Goal: Transaction & Acquisition: Purchase product/service

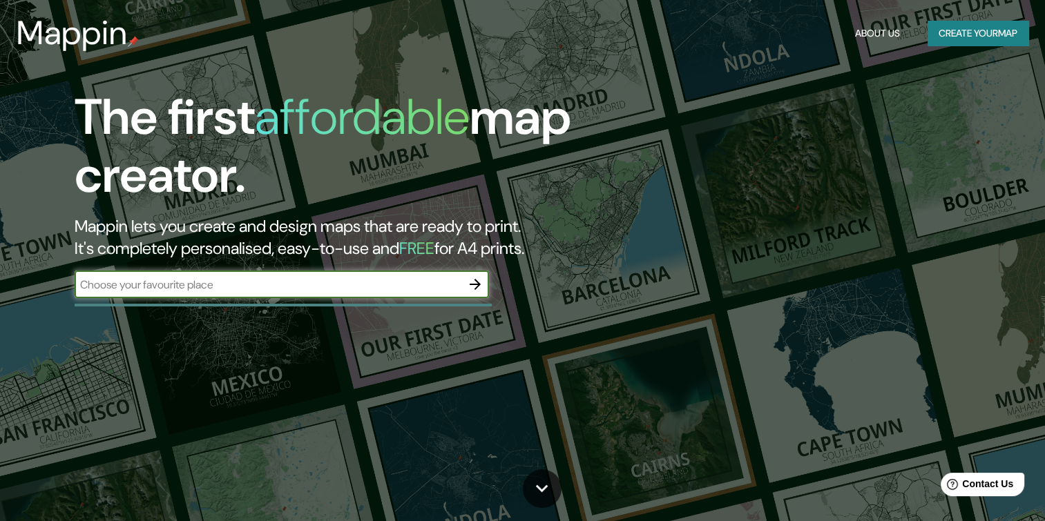
click at [438, 282] on input "text" at bounding box center [268, 285] width 387 height 16
click at [396, 286] on input "text" at bounding box center [268, 285] width 387 height 16
type input "[GEOGRAPHIC_DATA]"
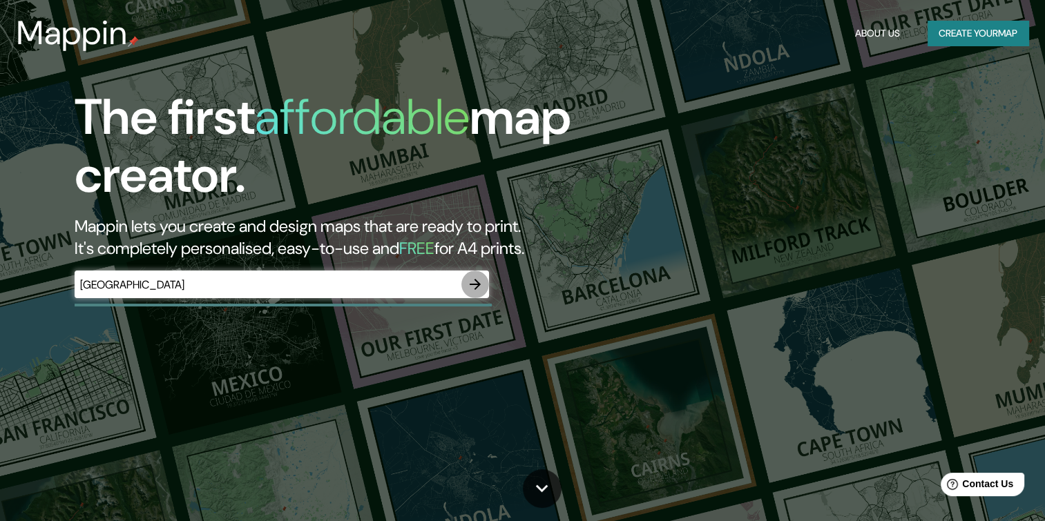
click at [485, 285] on button "button" at bounding box center [475, 285] width 28 height 28
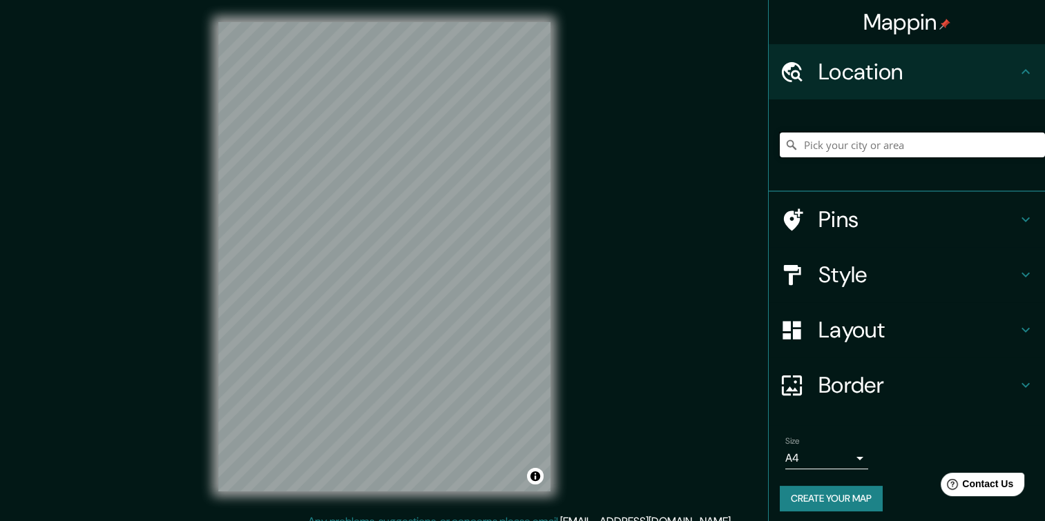
click at [881, 137] on input "Pick your city or area" at bounding box center [912, 145] width 265 height 25
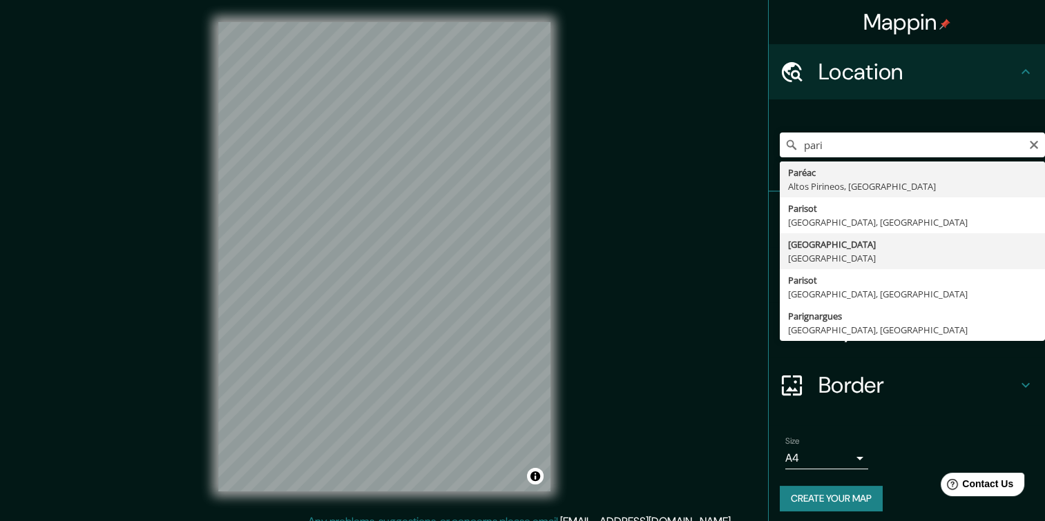
type input "[GEOGRAPHIC_DATA], [GEOGRAPHIC_DATA]"
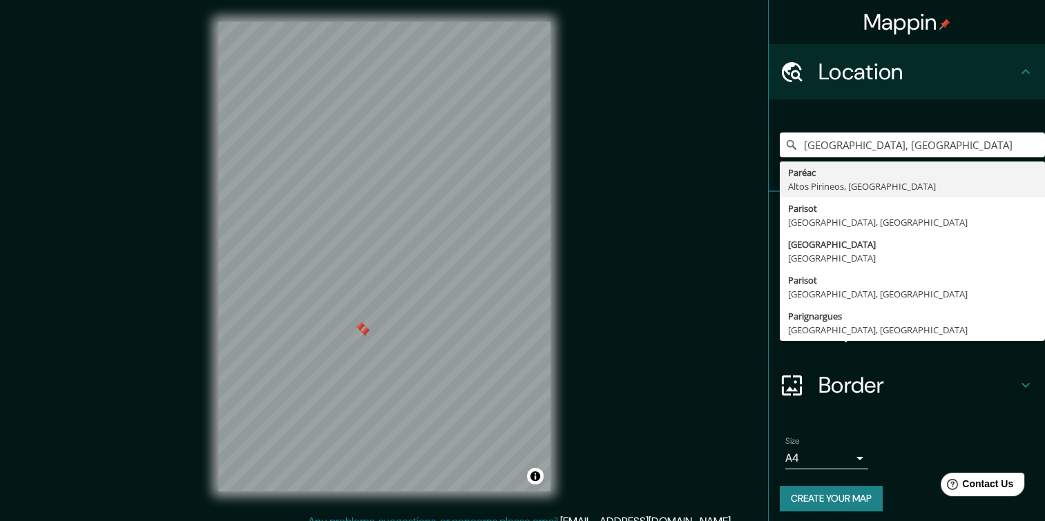
click at [633, 191] on div "Mappin Location [GEOGRAPHIC_DATA], [GEOGRAPHIC_DATA] [GEOGRAPHIC_DATA] [GEOGRAP…" at bounding box center [522, 268] width 1045 height 536
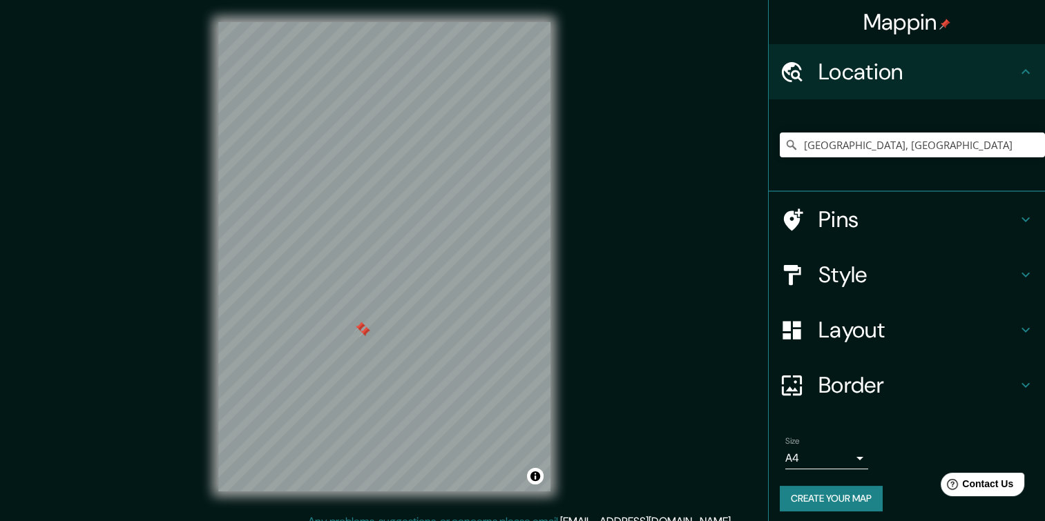
click at [362, 334] on div at bounding box center [364, 332] width 11 height 11
click at [355, 331] on div at bounding box center [359, 327] width 11 height 11
click at [1017, 392] on icon at bounding box center [1025, 385] width 17 height 17
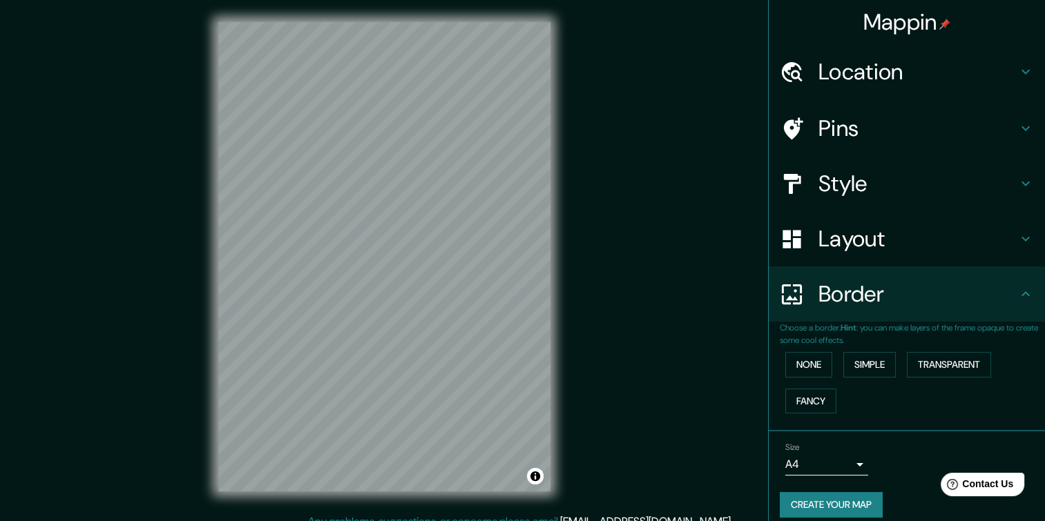
click at [997, 311] on div "Border" at bounding box center [907, 294] width 276 height 55
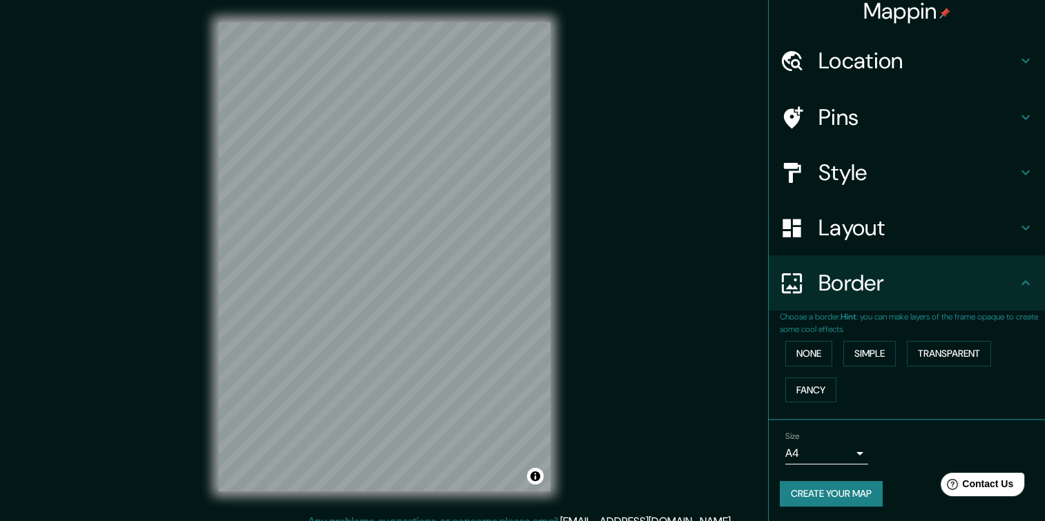
scroll to position [11, 0]
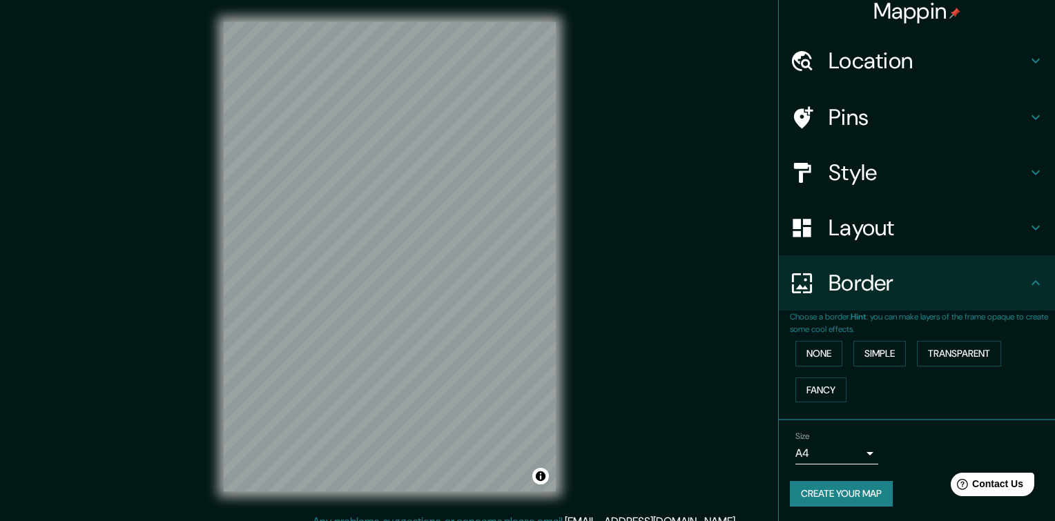
click at [845, 449] on body "Mappin Location [GEOGRAPHIC_DATA], [GEOGRAPHIC_DATA] [GEOGRAPHIC_DATA] [GEOGRAP…" at bounding box center [527, 260] width 1055 height 521
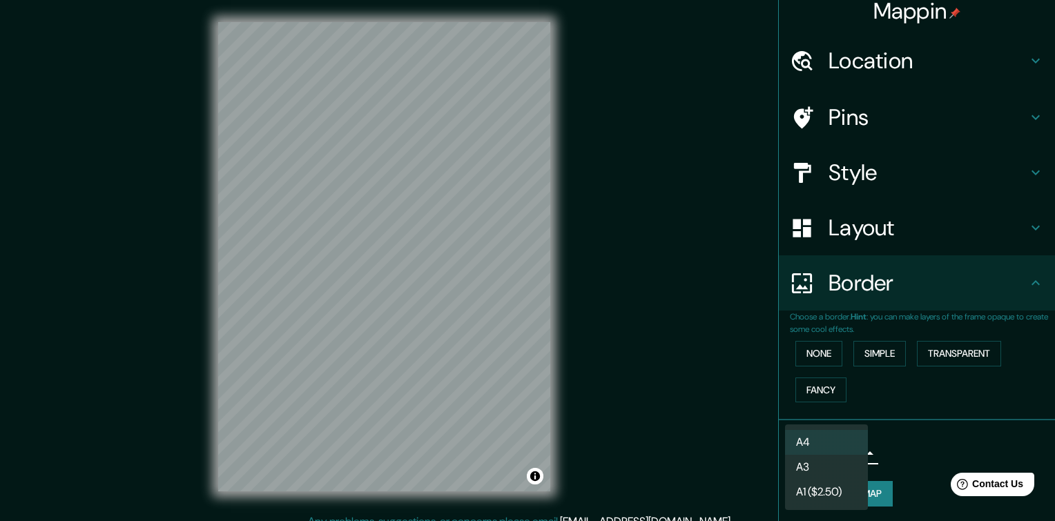
click at [930, 435] on div at bounding box center [527, 260] width 1055 height 521
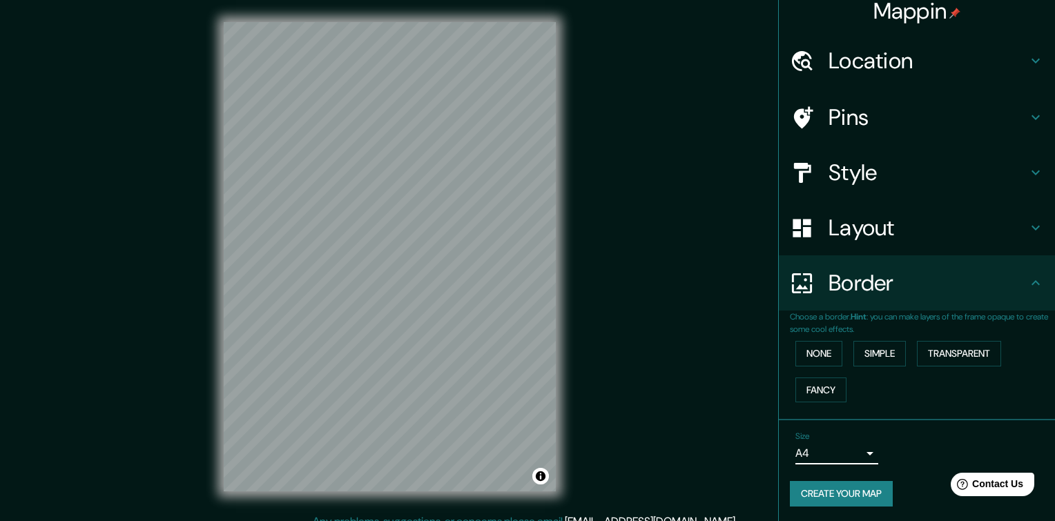
click at [837, 457] on body "Mappin Location [GEOGRAPHIC_DATA], [GEOGRAPHIC_DATA] [GEOGRAPHIC_DATA] [GEOGRAP…" at bounding box center [527, 260] width 1055 height 521
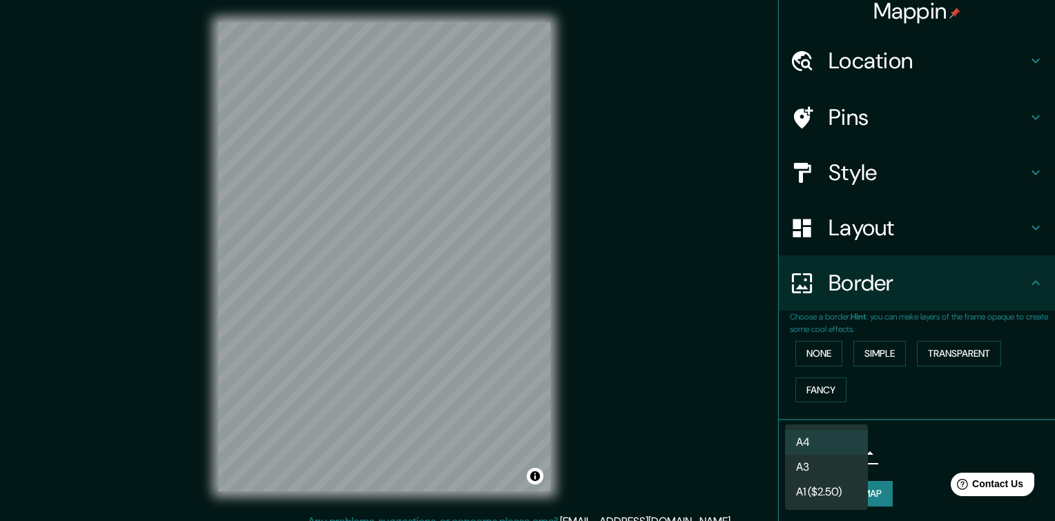
click at [853, 439] on li "A4" at bounding box center [826, 442] width 83 height 25
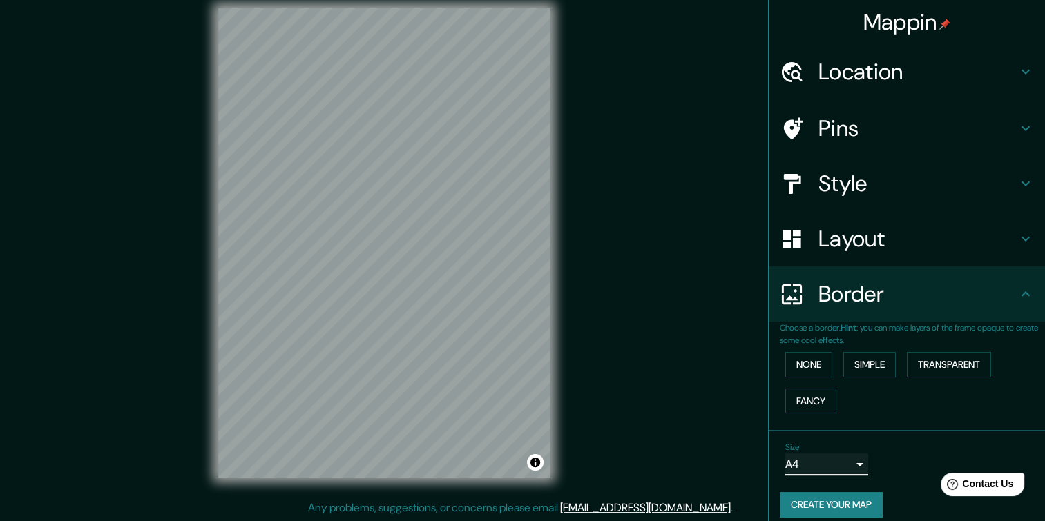
scroll to position [0, 0]
click at [1017, 75] on icon at bounding box center [1025, 72] width 17 height 17
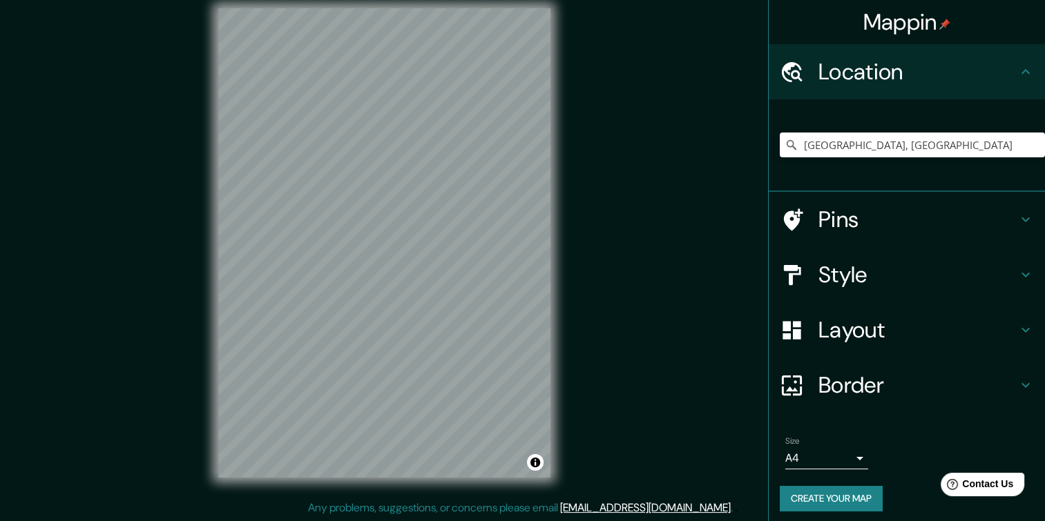
click at [1017, 75] on icon at bounding box center [1025, 72] width 17 height 17
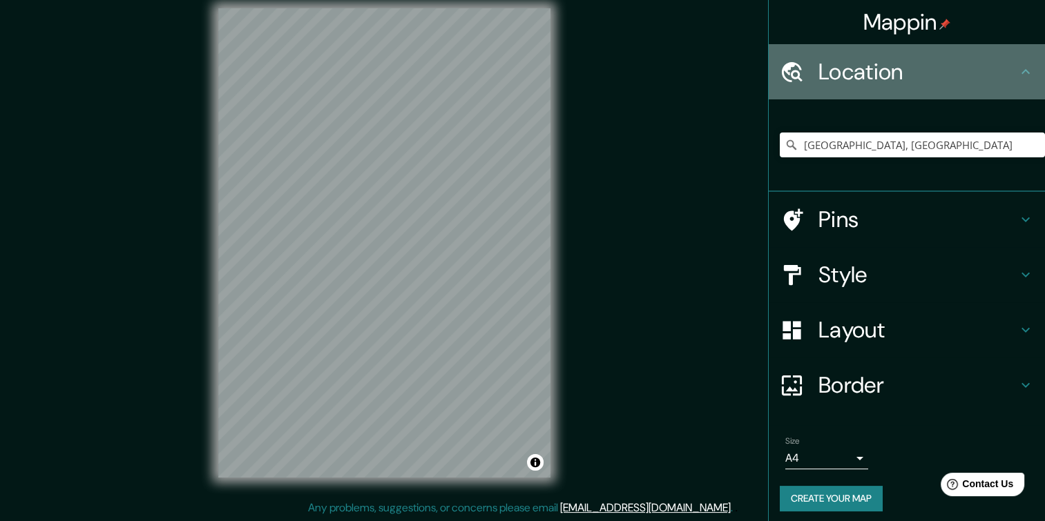
click at [1017, 77] on icon at bounding box center [1025, 72] width 17 height 17
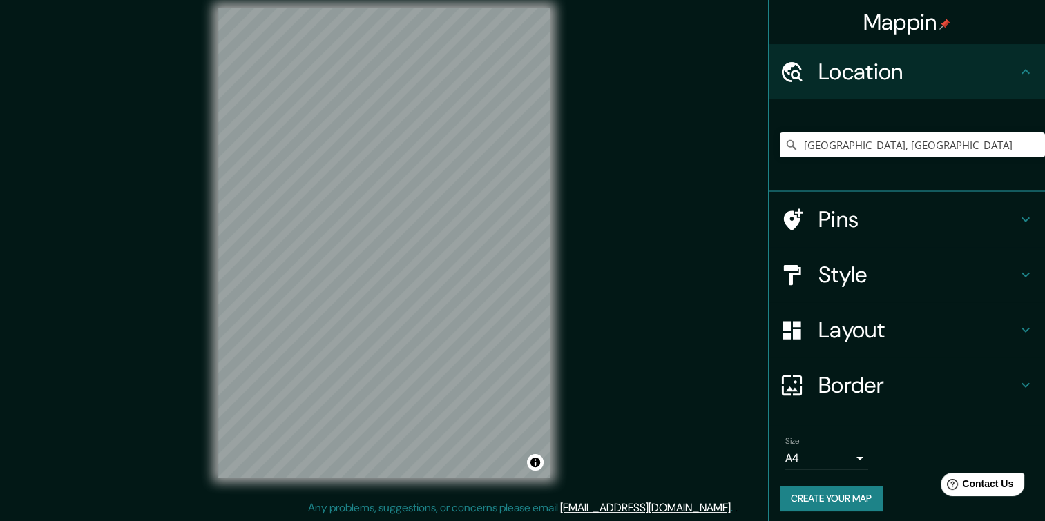
click at [1011, 227] on div "Pins" at bounding box center [907, 219] width 276 height 55
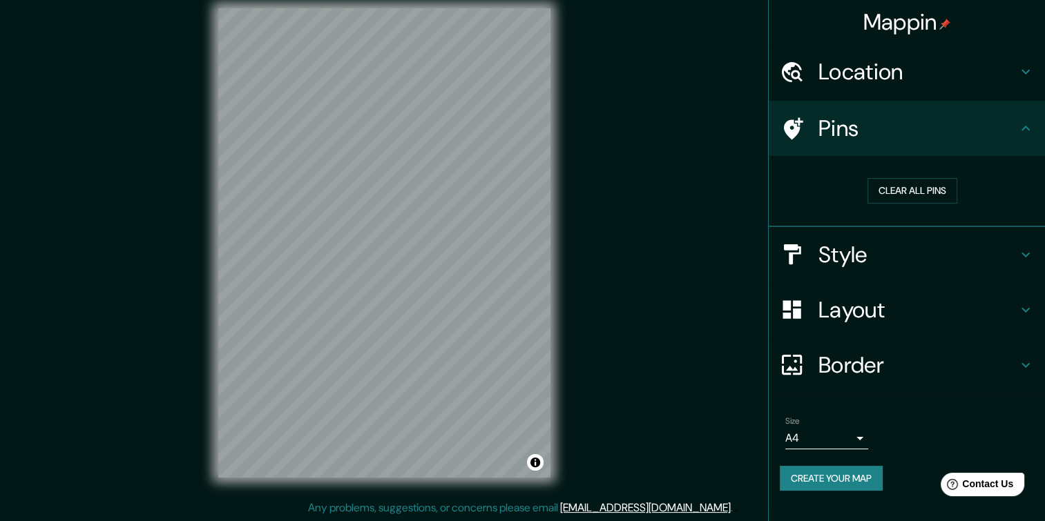
click at [1033, 133] on div "Pins" at bounding box center [907, 128] width 276 height 55
click at [1021, 258] on icon at bounding box center [1025, 255] width 17 height 17
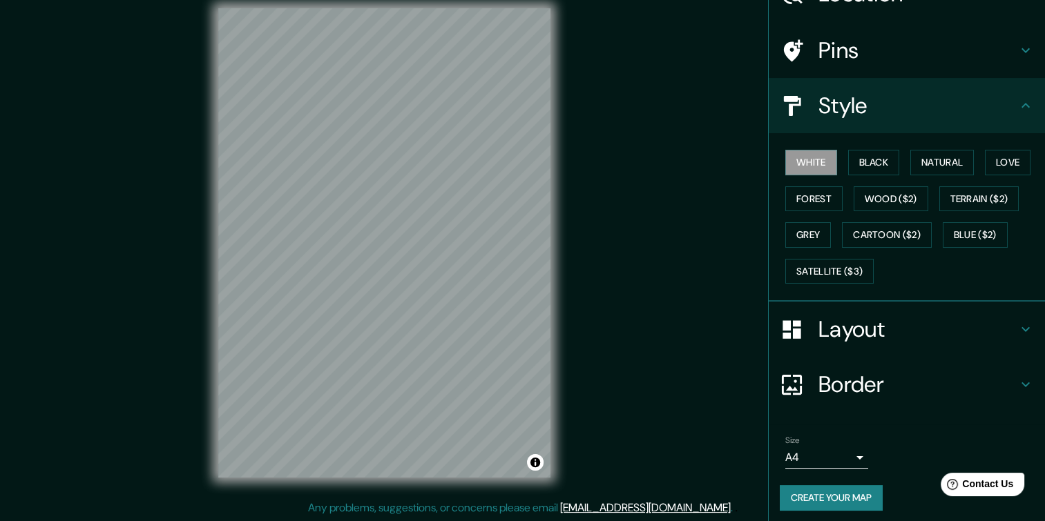
scroll to position [81, 0]
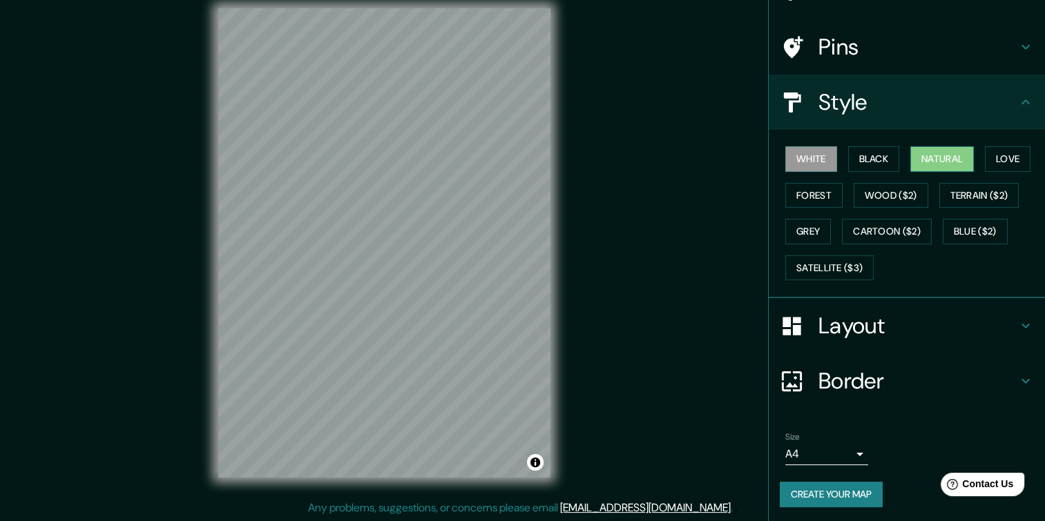
click at [945, 165] on button "Natural" at bounding box center [942, 159] width 64 height 26
click at [814, 191] on button "Forest" at bounding box center [813, 196] width 57 height 26
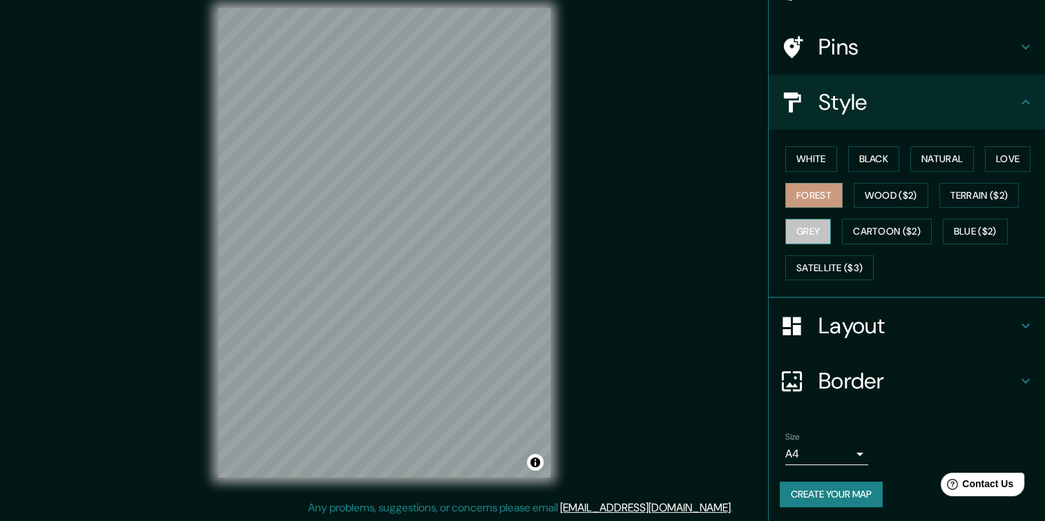
click at [809, 239] on button "Grey" at bounding box center [808, 232] width 46 height 26
click at [939, 162] on button "Natural" at bounding box center [942, 159] width 64 height 26
click at [1021, 312] on div "Layout" at bounding box center [907, 325] width 276 height 55
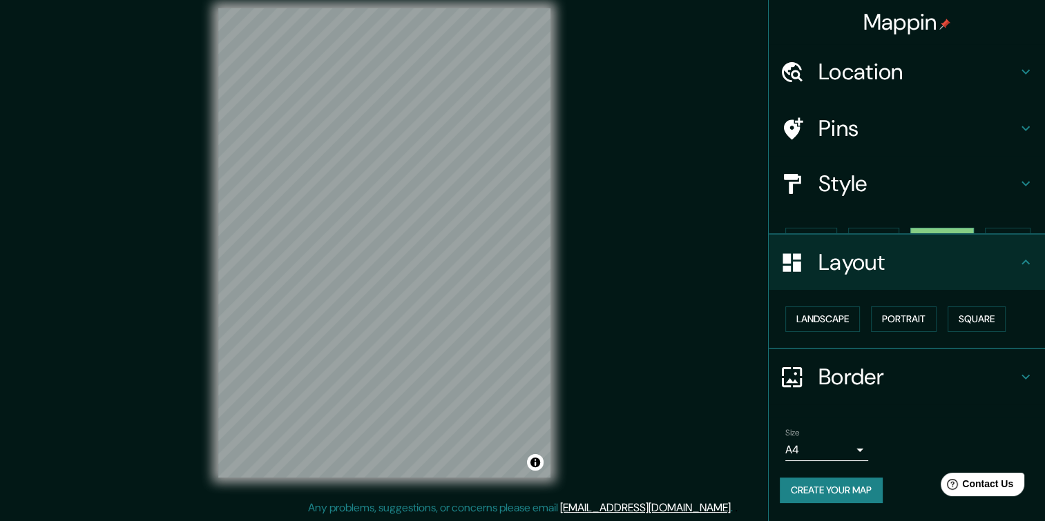
scroll to position [0, 0]
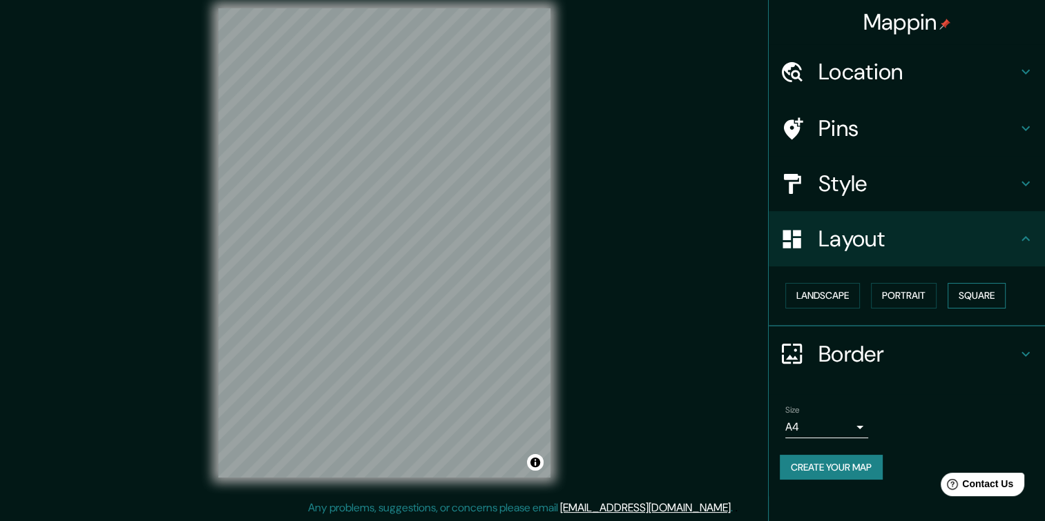
click at [962, 294] on button "Square" at bounding box center [977, 296] width 58 height 26
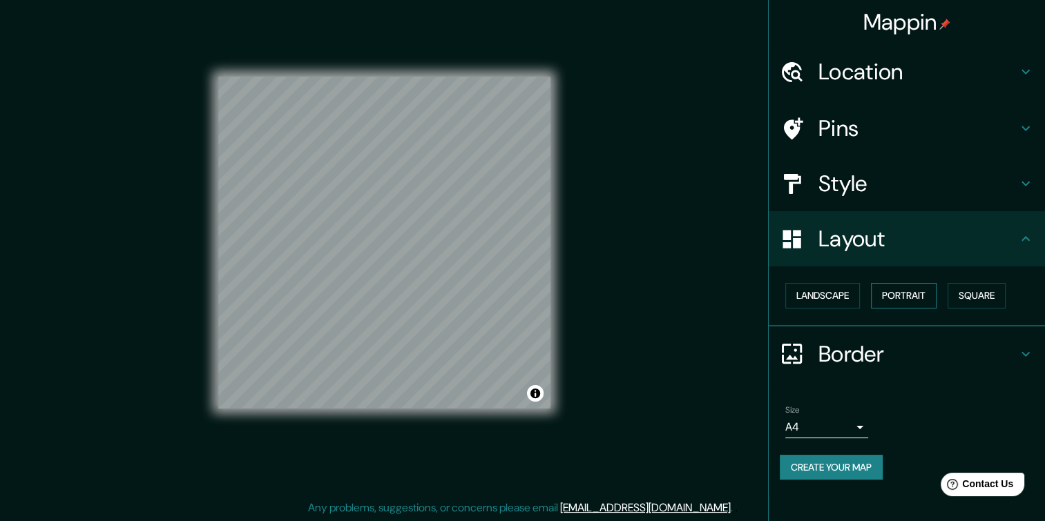
click at [906, 297] on button "Portrait" at bounding box center [904, 296] width 66 height 26
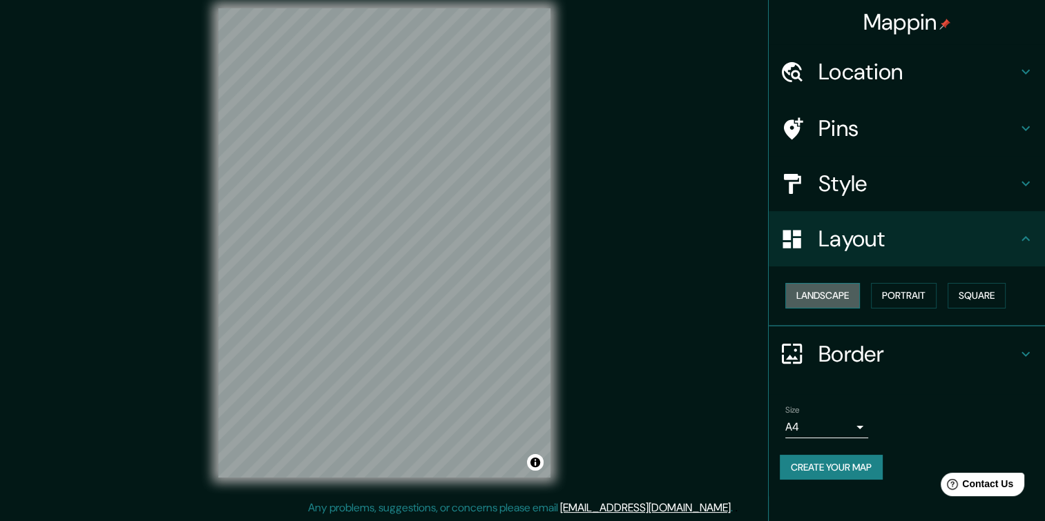
click at [812, 296] on button "Landscape" at bounding box center [822, 296] width 75 height 26
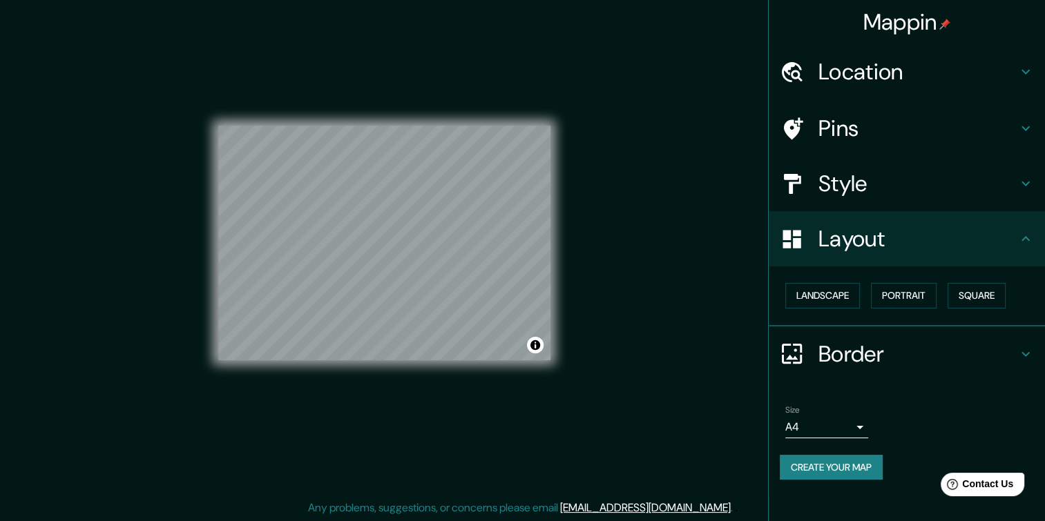
click at [555, 251] on div "© Mapbox © OpenStreetMap Improve this map" at bounding box center [384, 243] width 376 height 514
click at [813, 124] on div at bounding box center [799, 129] width 39 height 24
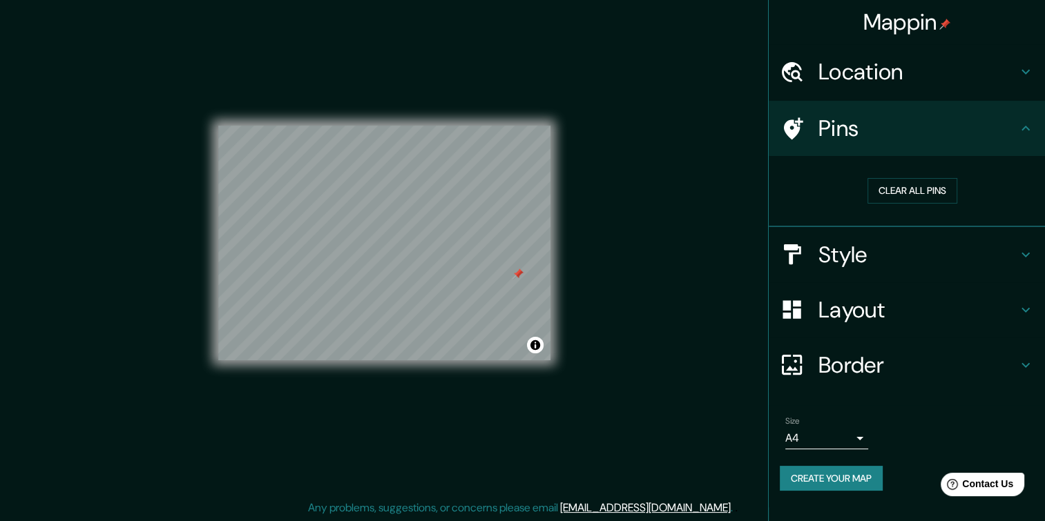
click at [517, 273] on div at bounding box center [517, 274] width 11 height 11
click at [874, 474] on button "Create your map" at bounding box center [831, 479] width 103 height 26
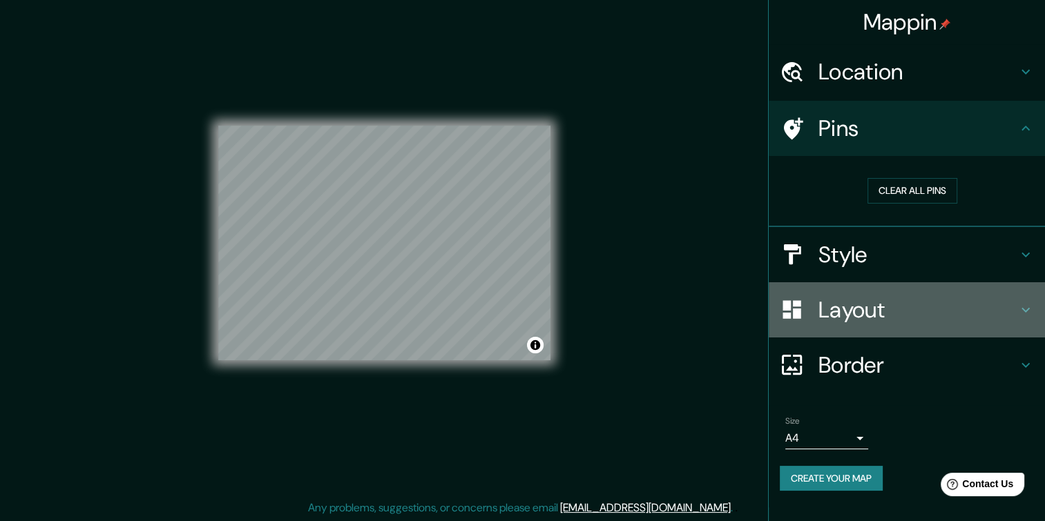
click at [914, 297] on h4 "Layout" at bounding box center [917, 310] width 199 height 28
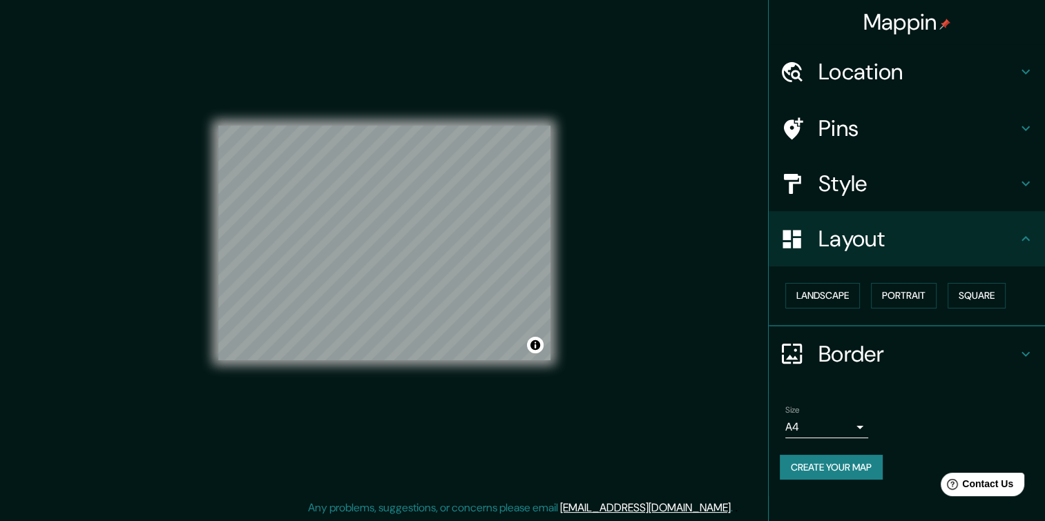
click at [936, 236] on h4 "Layout" at bounding box center [917, 239] width 199 height 28
click at [948, 191] on h4 "Style" at bounding box center [917, 184] width 199 height 28
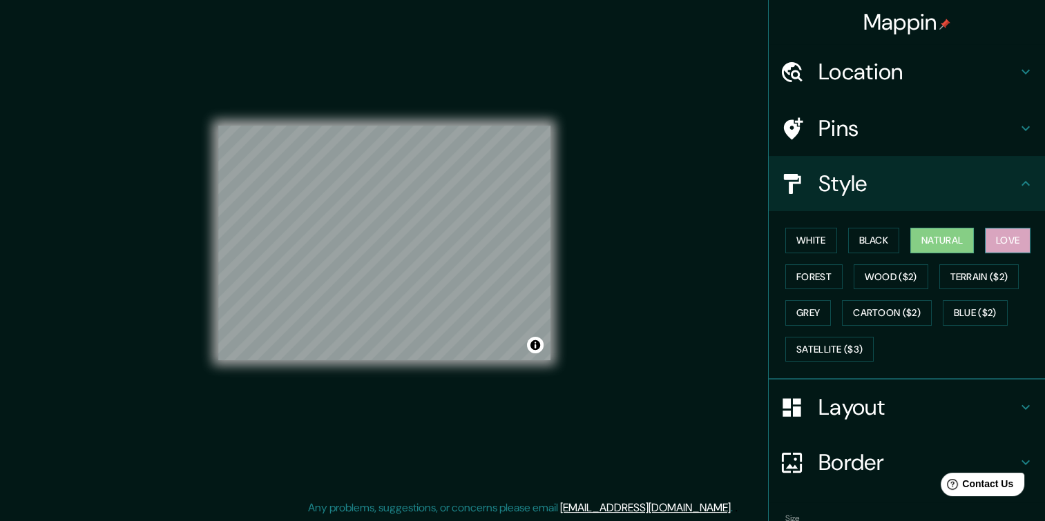
click at [997, 249] on button "Love" at bounding box center [1008, 241] width 46 height 26
click at [949, 238] on button "Natural" at bounding box center [942, 241] width 64 height 26
click at [852, 238] on button "Black" at bounding box center [874, 241] width 52 height 26
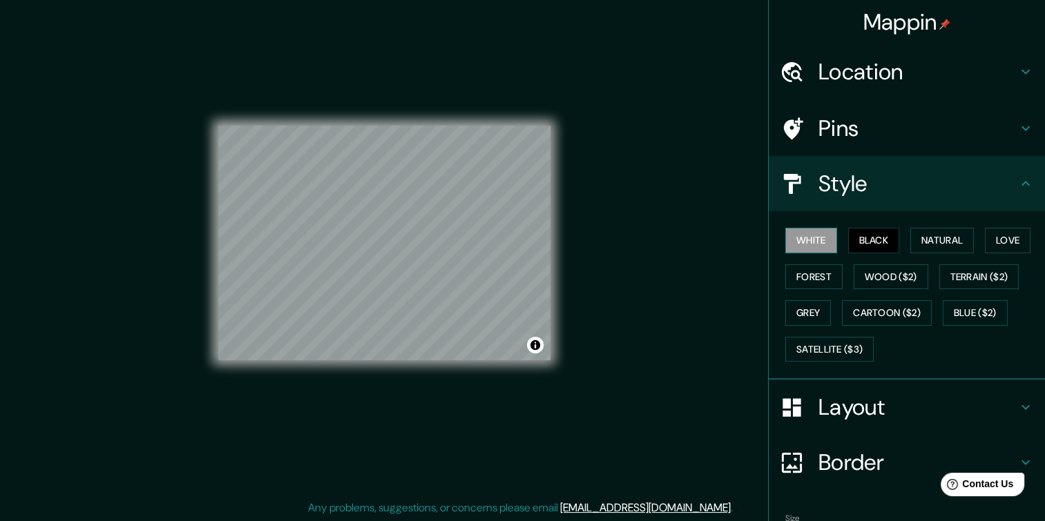
click at [808, 247] on button "White" at bounding box center [811, 241] width 52 height 26
click at [797, 279] on button "Forest" at bounding box center [813, 278] width 57 height 26
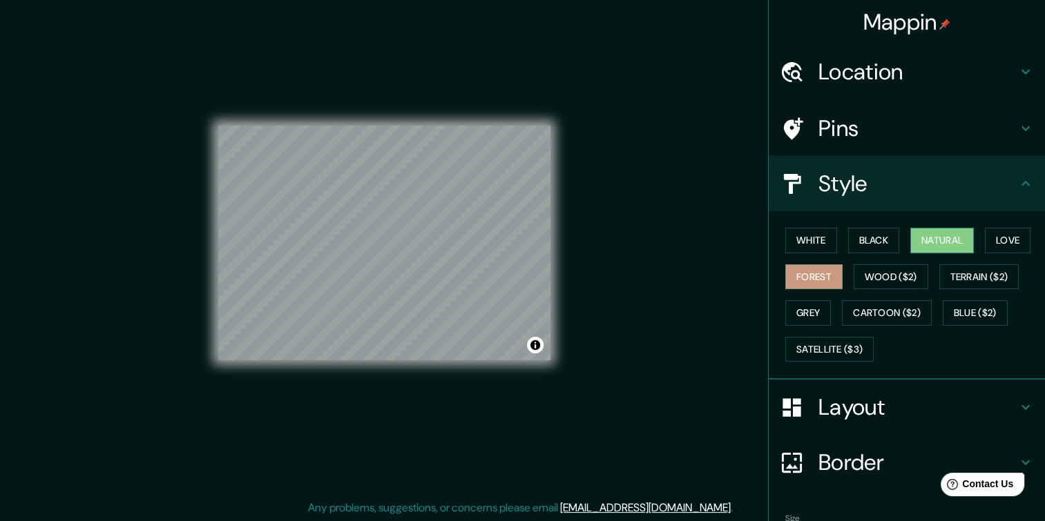
click at [936, 233] on button "Natural" at bounding box center [942, 241] width 64 height 26
click at [954, 184] on h4 "Style" at bounding box center [917, 184] width 199 height 28
click at [1021, 179] on icon at bounding box center [1025, 183] width 17 height 17
click at [959, 423] on div "Layout" at bounding box center [907, 407] width 276 height 55
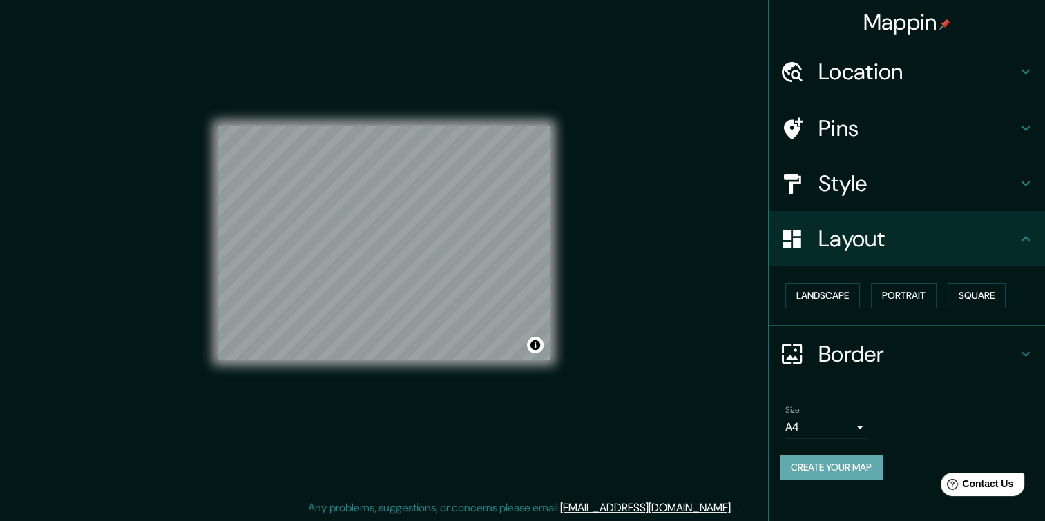
click at [879, 461] on button "Create your map" at bounding box center [831, 468] width 103 height 26
click at [537, 347] on button "Toggle attribution" at bounding box center [535, 345] width 17 height 17
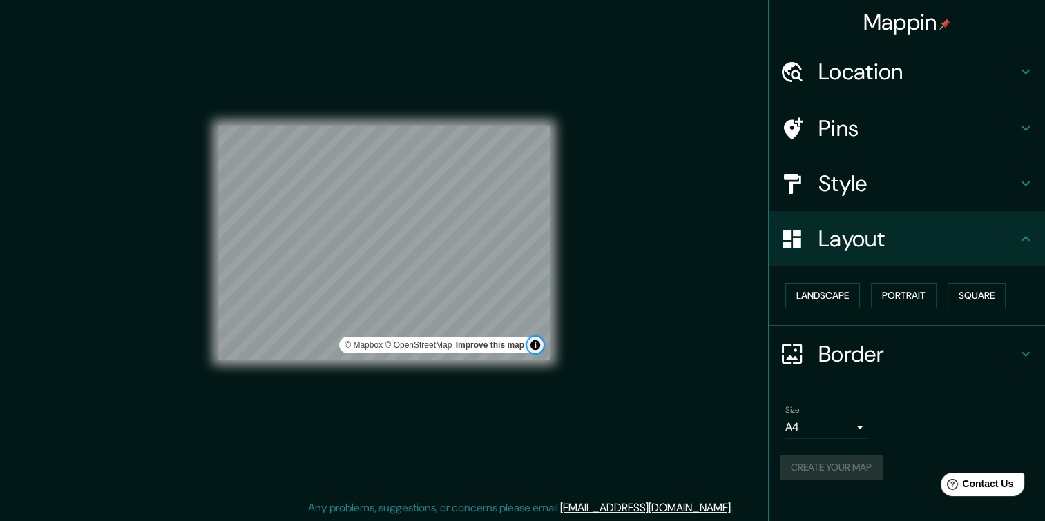
click at [537, 347] on button "Toggle attribution" at bounding box center [535, 345] width 17 height 17
drag, startPoint x: 530, startPoint y: 341, endPoint x: 431, endPoint y: 390, distance: 110.3
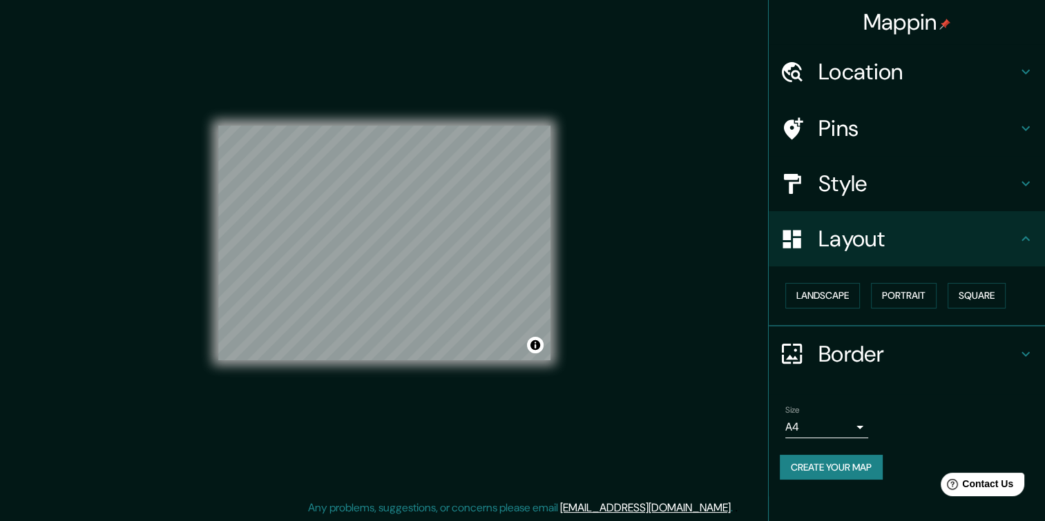
drag, startPoint x: 431, startPoint y: 390, endPoint x: 436, endPoint y: 417, distance: 27.5
click at [436, 417] on div "© Mapbox © OpenStreetMap Improve this map" at bounding box center [384, 243] width 332 height 470
click at [581, 162] on div "Mappin Location [GEOGRAPHIC_DATA], [GEOGRAPHIC_DATA] [GEOGRAPHIC_DATA] [GEOGRAP…" at bounding box center [522, 254] width 1045 height 536
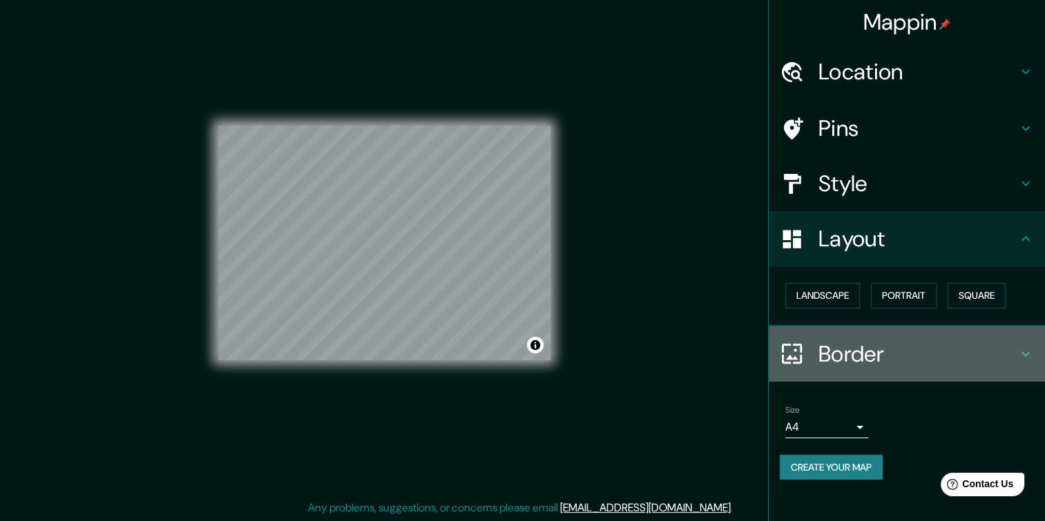
click at [948, 340] on h4 "Border" at bounding box center [917, 354] width 199 height 28
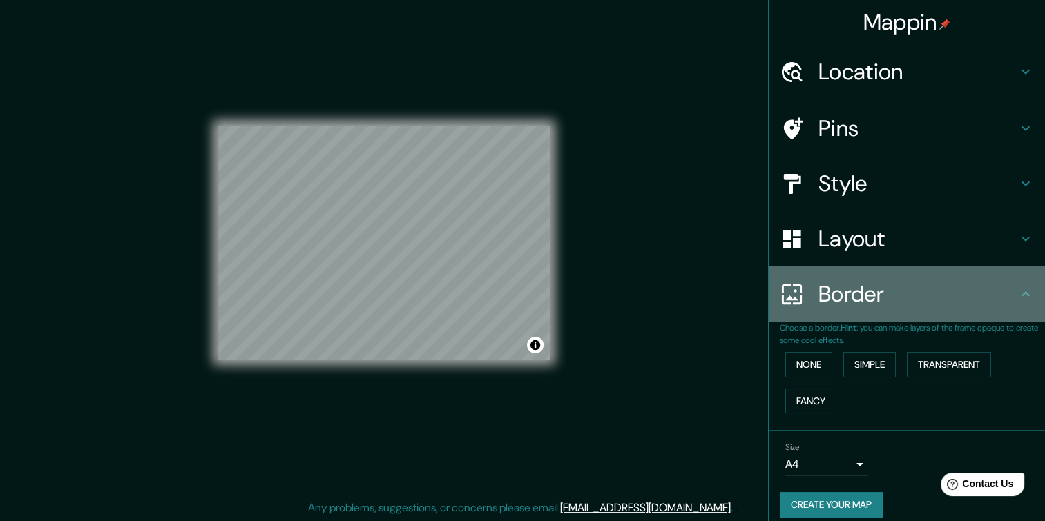
click at [943, 293] on h4 "Border" at bounding box center [917, 294] width 199 height 28
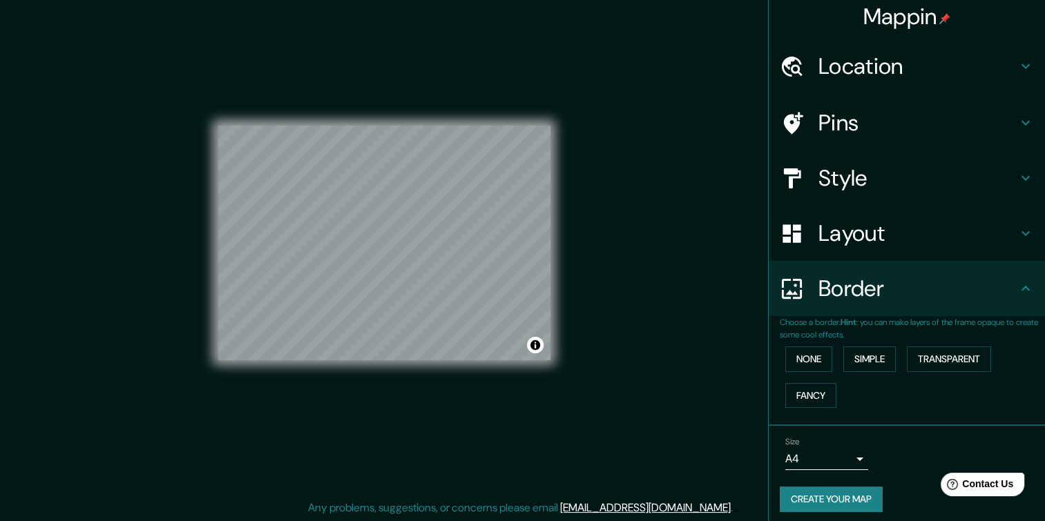
scroll to position [11, 0]
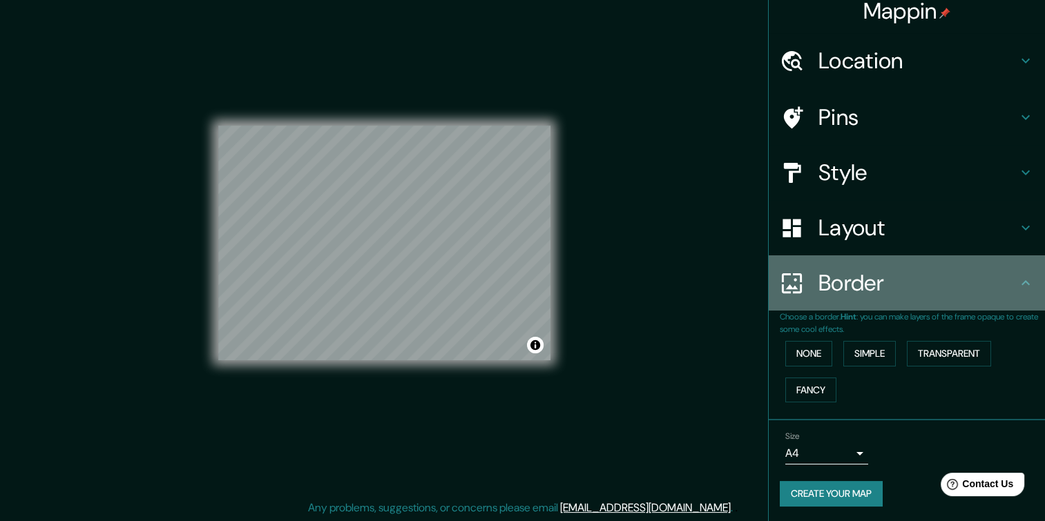
click at [971, 282] on h4 "Border" at bounding box center [917, 283] width 199 height 28
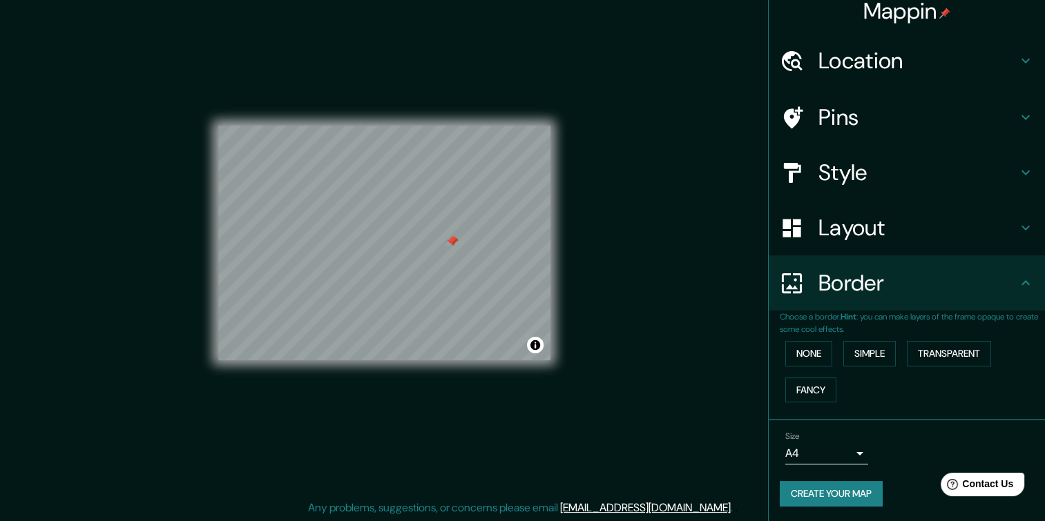
click at [450, 244] on div at bounding box center [453, 241] width 11 height 11
click at [450, 243] on div at bounding box center [450, 240] width 11 height 11
click at [802, 495] on button "Create your map" at bounding box center [831, 494] width 103 height 26
click at [644, 79] on div "Mappin Location [GEOGRAPHIC_DATA], [GEOGRAPHIC_DATA] [GEOGRAPHIC_DATA] [GEOGRAP…" at bounding box center [522, 254] width 1045 height 536
click at [928, 186] on div "Style" at bounding box center [907, 172] width 276 height 55
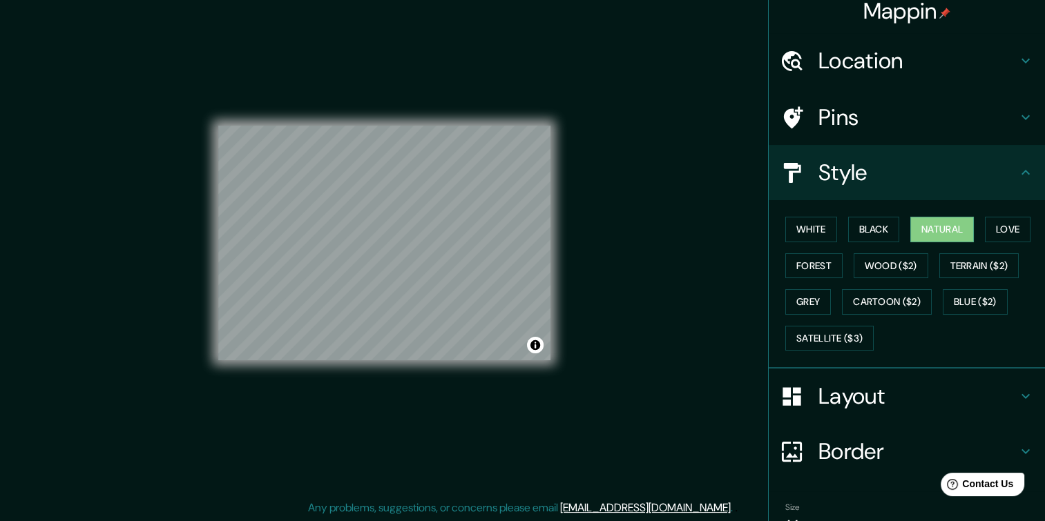
click at [894, 151] on div "Style" at bounding box center [907, 172] width 276 height 55
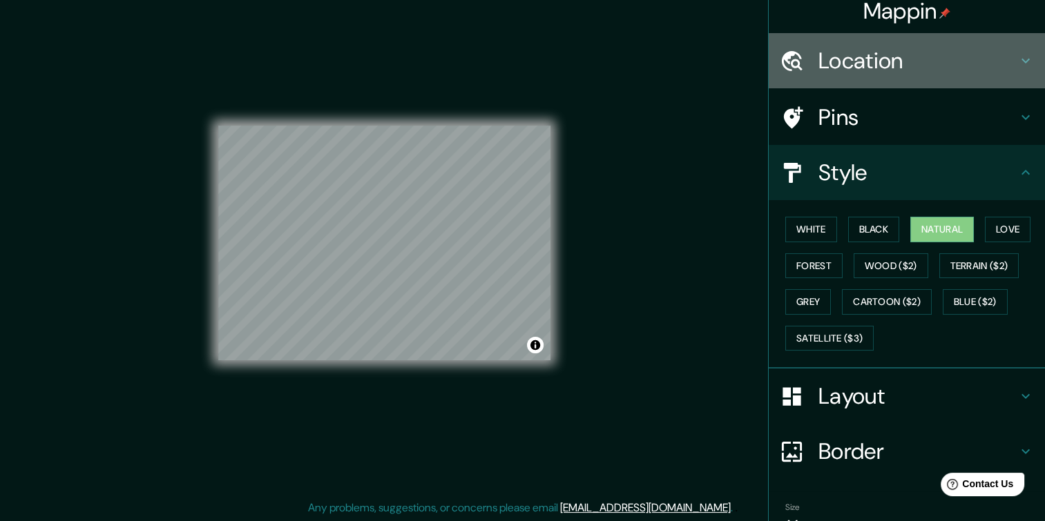
click at [921, 58] on h4 "Location" at bounding box center [917, 61] width 199 height 28
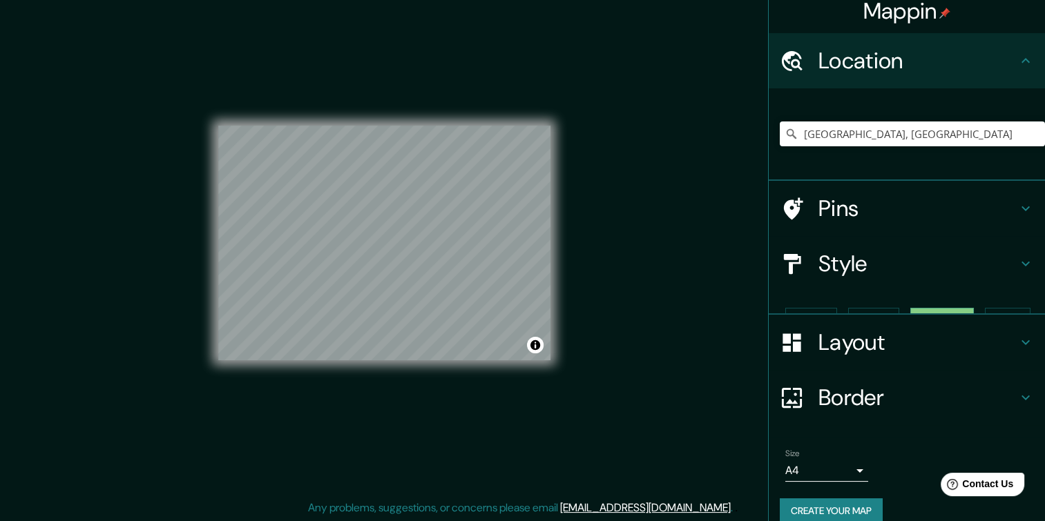
scroll to position [6, 0]
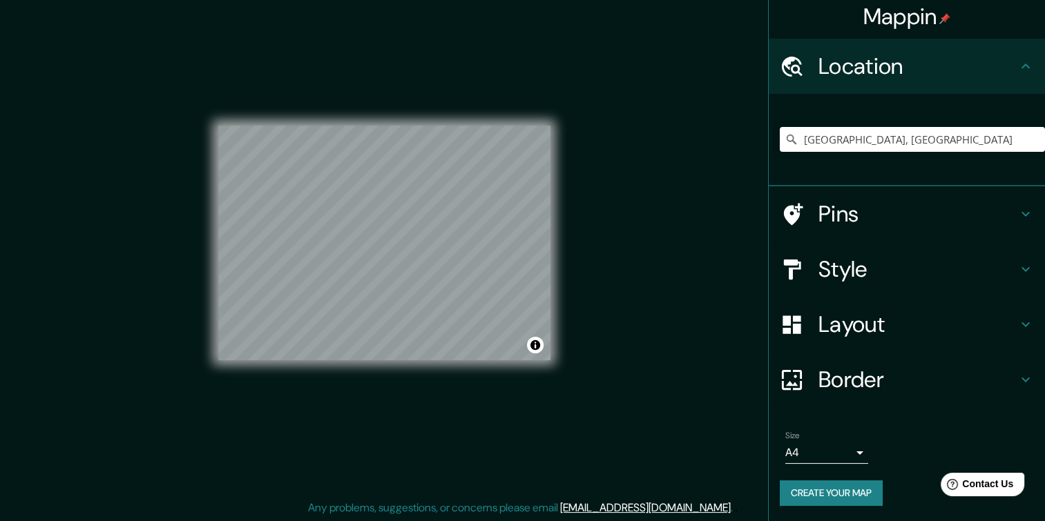
click at [921, 59] on h4 "Location" at bounding box center [917, 66] width 199 height 28
click at [840, 227] on h4 "Pins" at bounding box center [917, 214] width 199 height 28
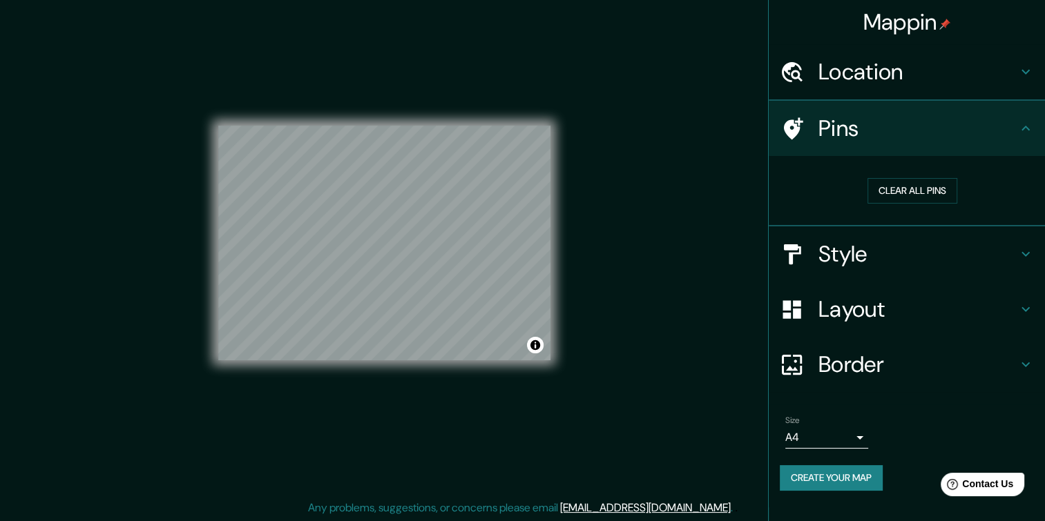
scroll to position [0, 0]
click at [923, 140] on h4 "Pins" at bounding box center [917, 129] width 199 height 28
click at [912, 320] on h4 "Layout" at bounding box center [917, 310] width 199 height 28
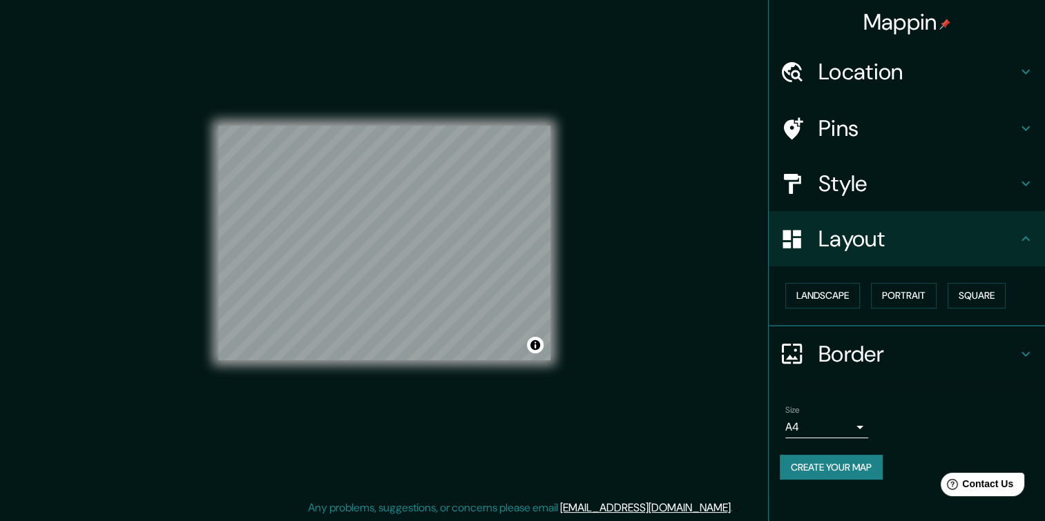
click at [916, 340] on h4 "Border" at bounding box center [917, 354] width 199 height 28
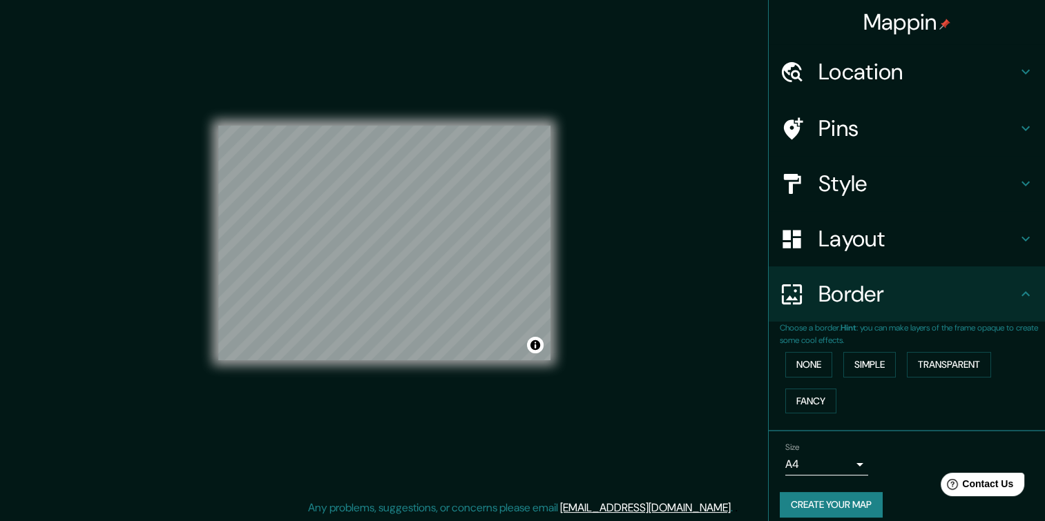
click at [867, 299] on h4 "Border" at bounding box center [917, 294] width 199 height 28
click at [929, 361] on button "Transparent" at bounding box center [949, 365] width 84 height 26
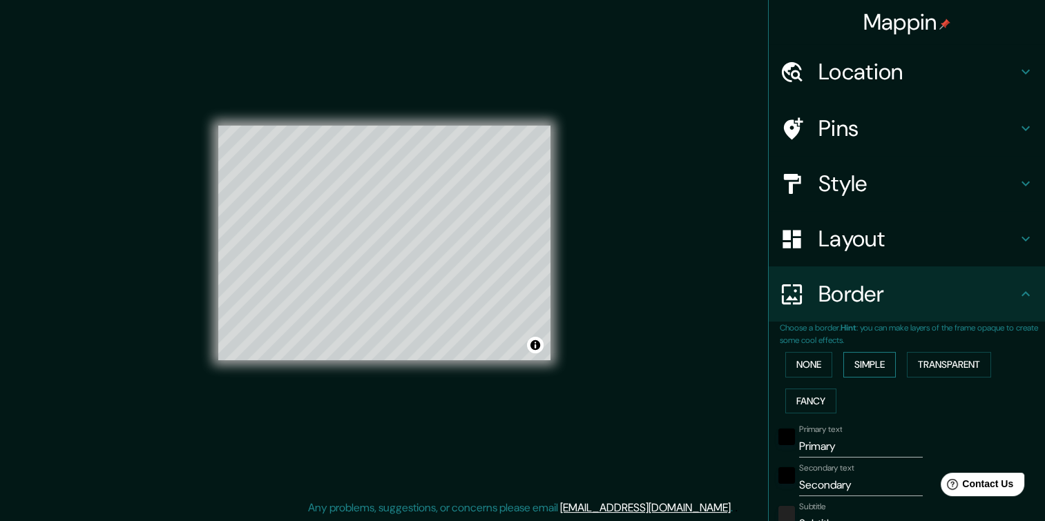
click at [847, 358] on button "Simple" at bounding box center [869, 365] width 52 height 26
click at [798, 366] on button "None" at bounding box center [808, 365] width 47 height 26
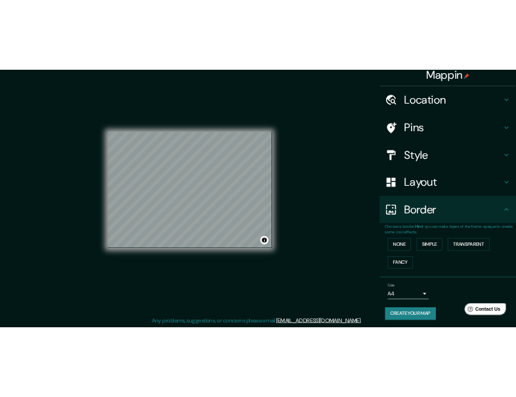
scroll to position [11, 0]
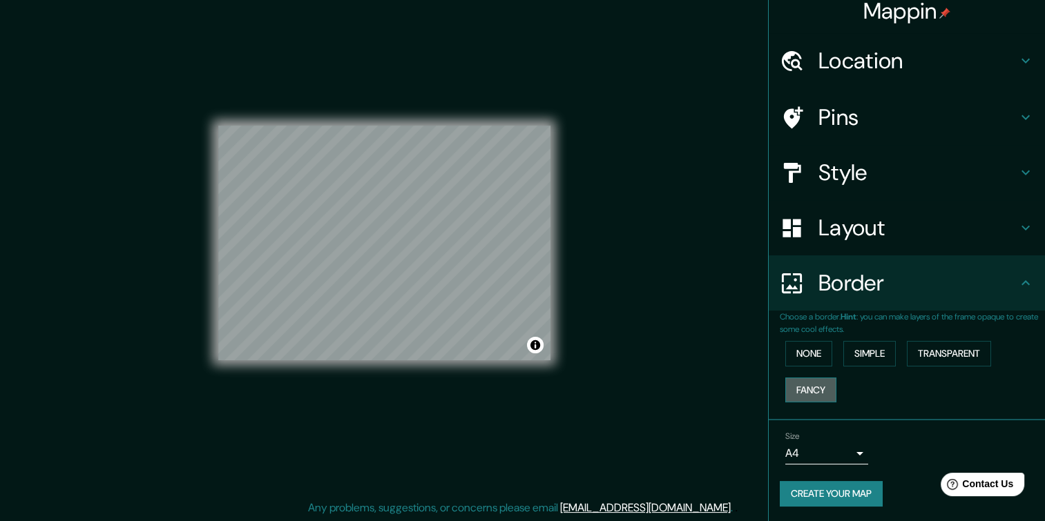
click at [797, 391] on button "Fancy" at bounding box center [810, 391] width 51 height 26
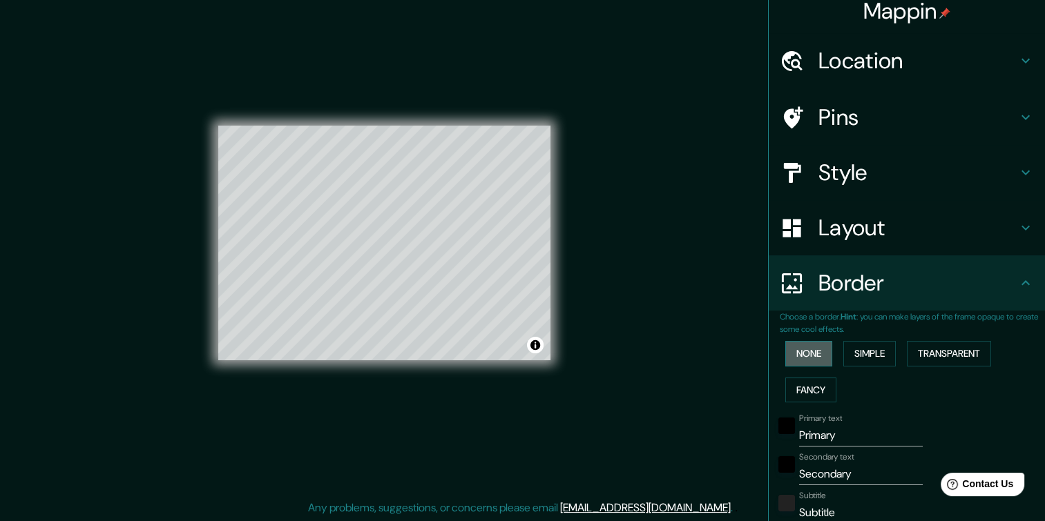
click at [807, 362] on button "None" at bounding box center [808, 354] width 47 height 26
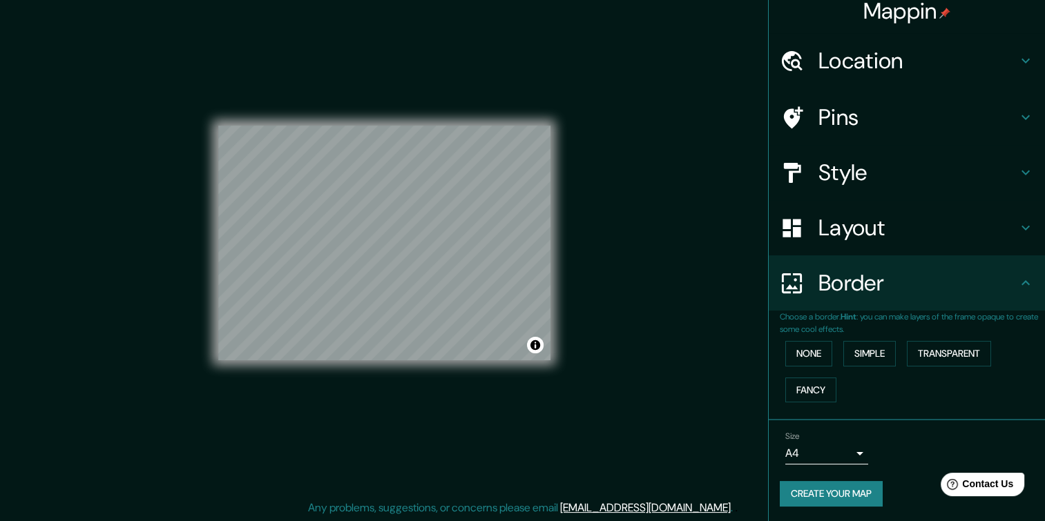
click at [660, 70] on div "Mappin Location [GEOGRAPHIC_DATA], [GEOGRAPHIC_DATA] [GEOGRAPHIC_DATA] [GEOGRAP…" at bounding box center [522, 254] width 1045 height 536
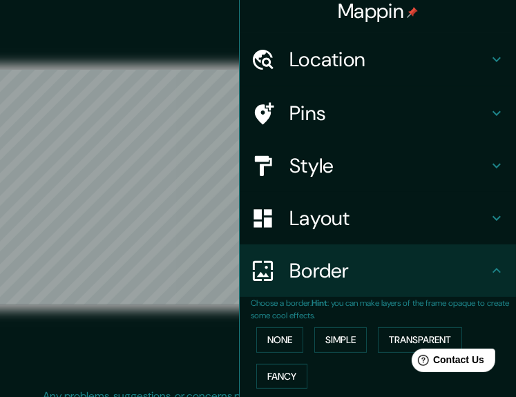
scroll to position [14, 0]
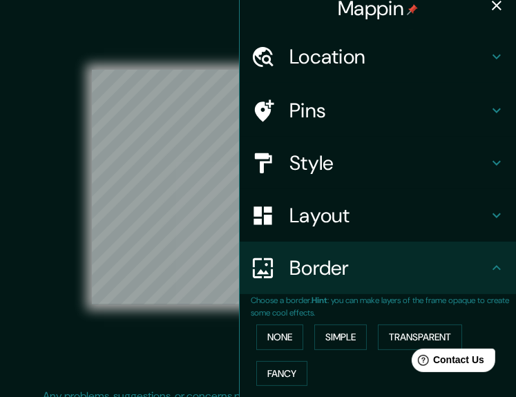
click at [378, 12] on h4 "Mappin" at bounding box center [378, 8] width 80 height 25
